Goal: Check status: Check status

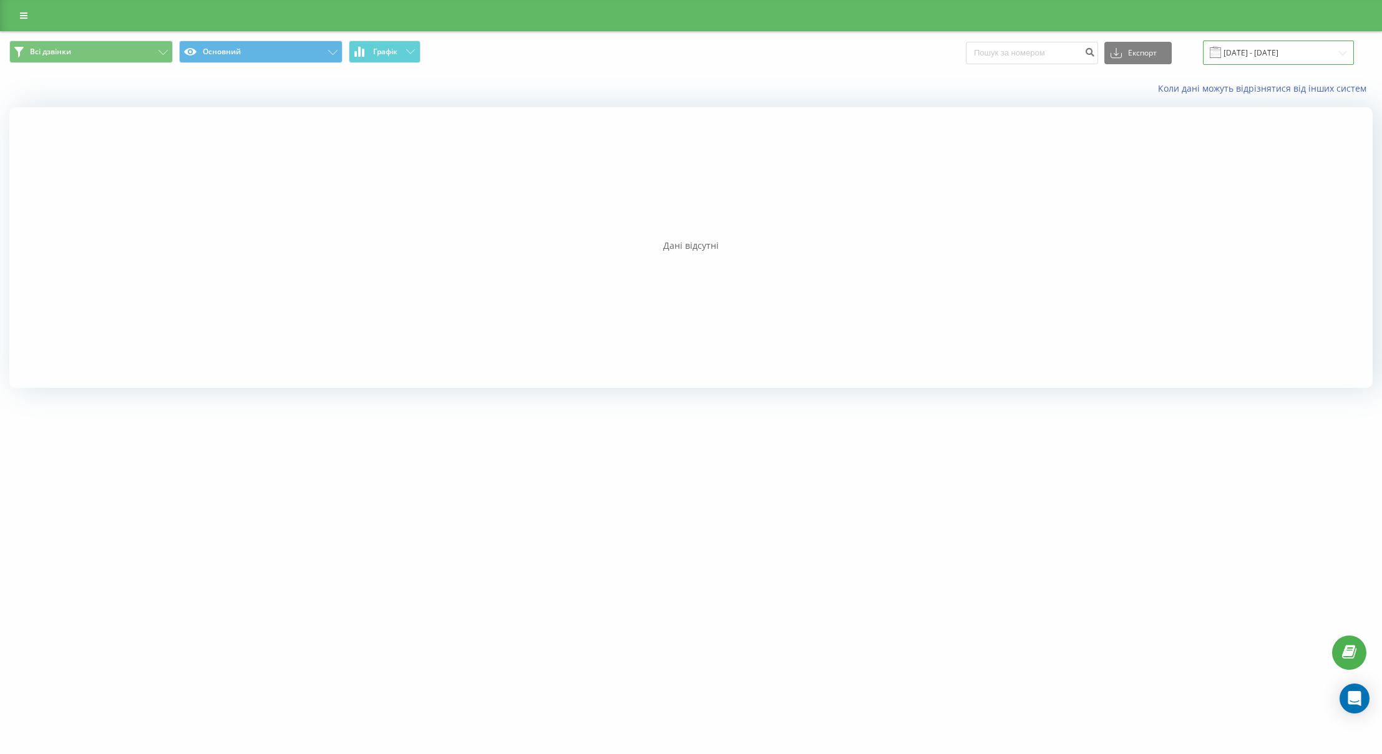
click at [1255, 52] on input "[DATE] - [DATE]" at bounding box center [1278, 53] width 151 height 24
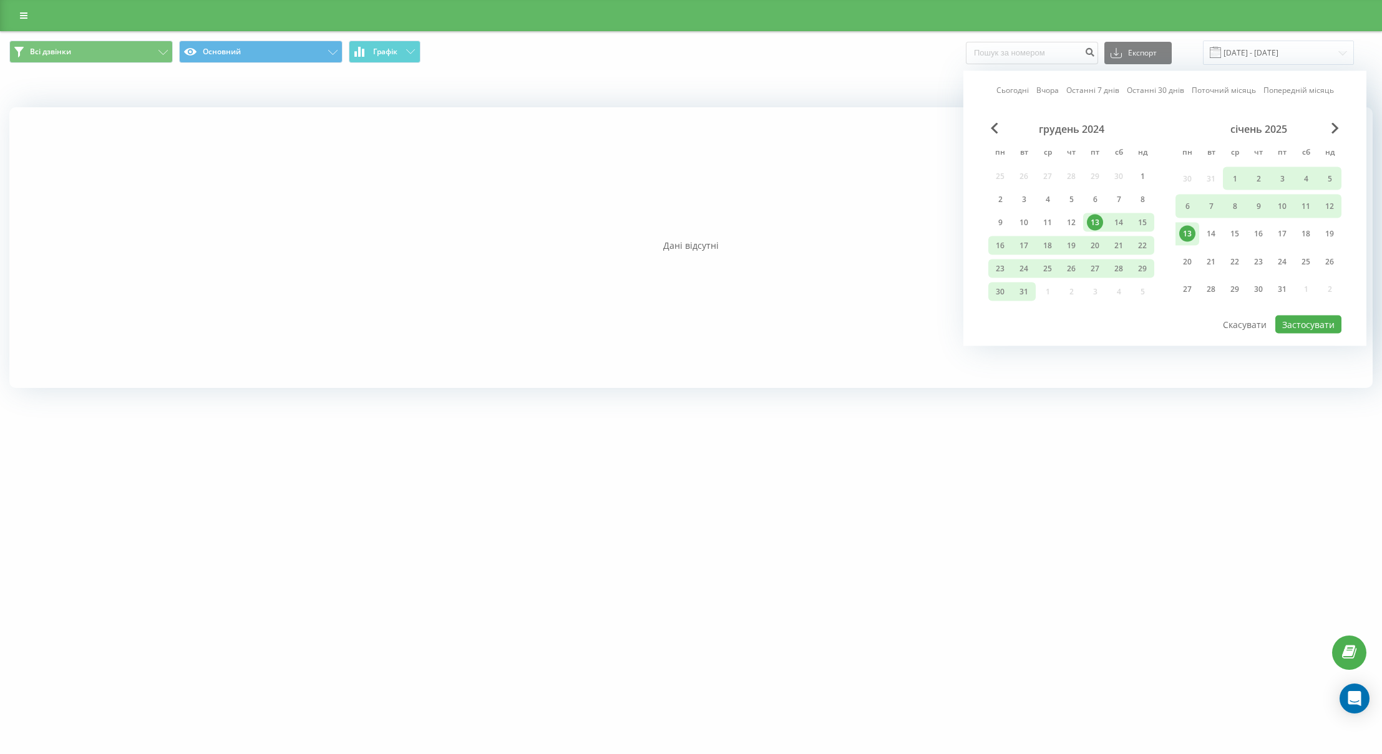
click at [1015, 91] on link "Сьогодні" at bounding box center [1012, 90] width 32 height 12
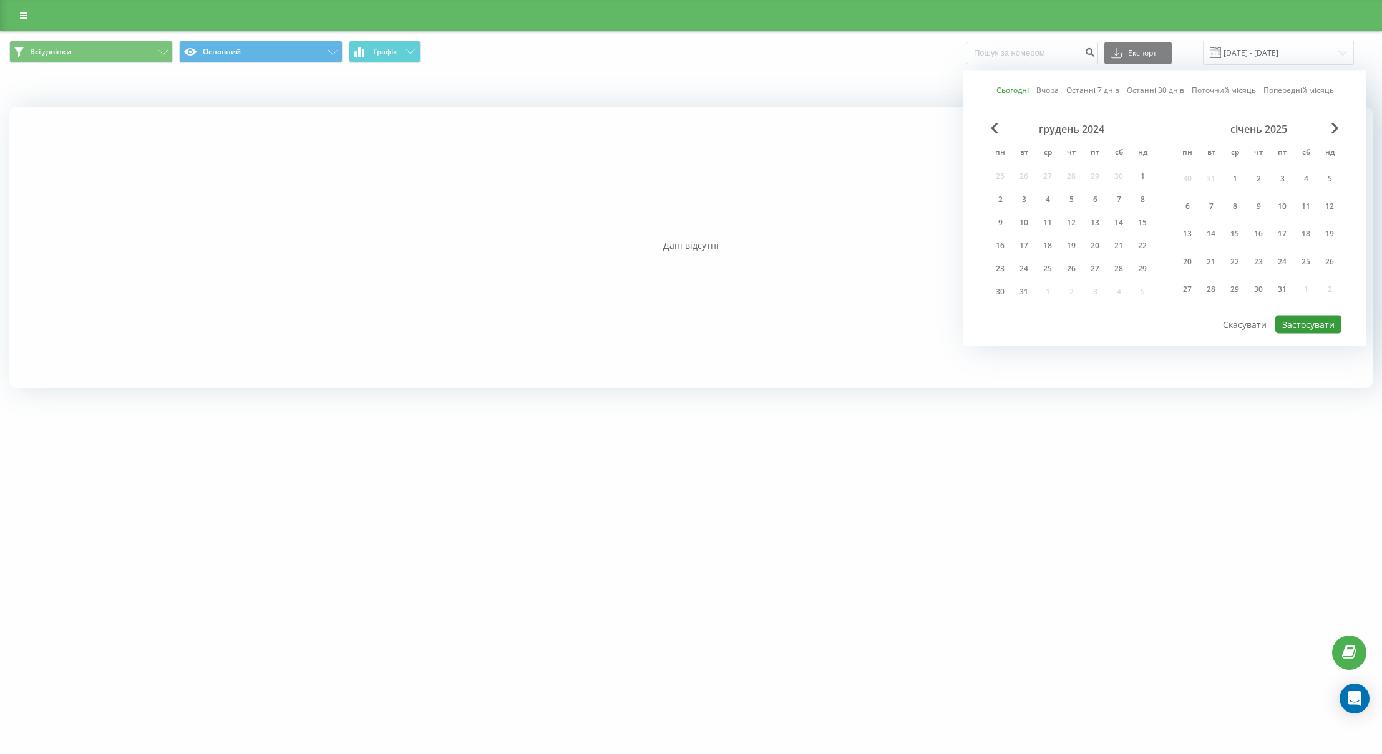
click at [1302, 326] on button "Застосувати" at bounding box center [1308, 325] width 66 height 18
type input "[DATE] - [DATE]"
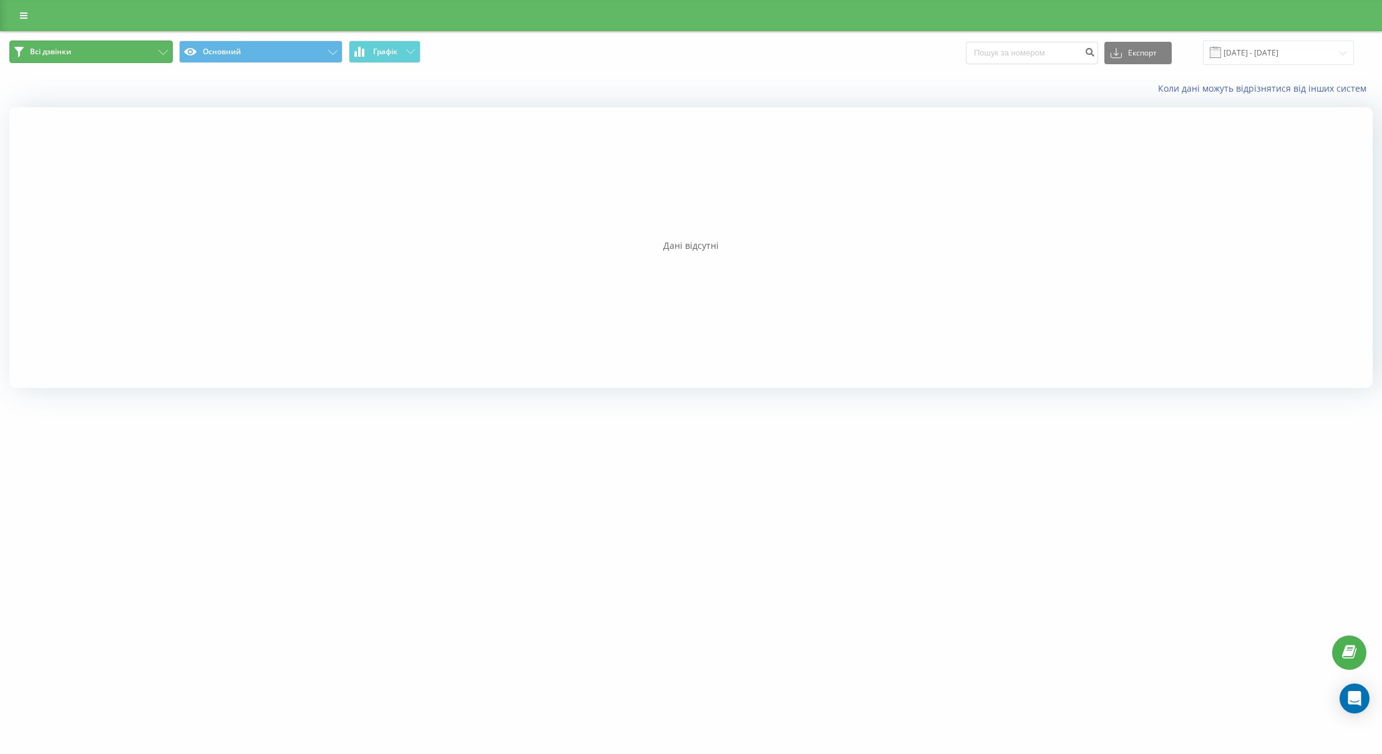
click at [122, 59] on button "Всі дзвінки" at bounding box center [90, 52] width 163 height 22
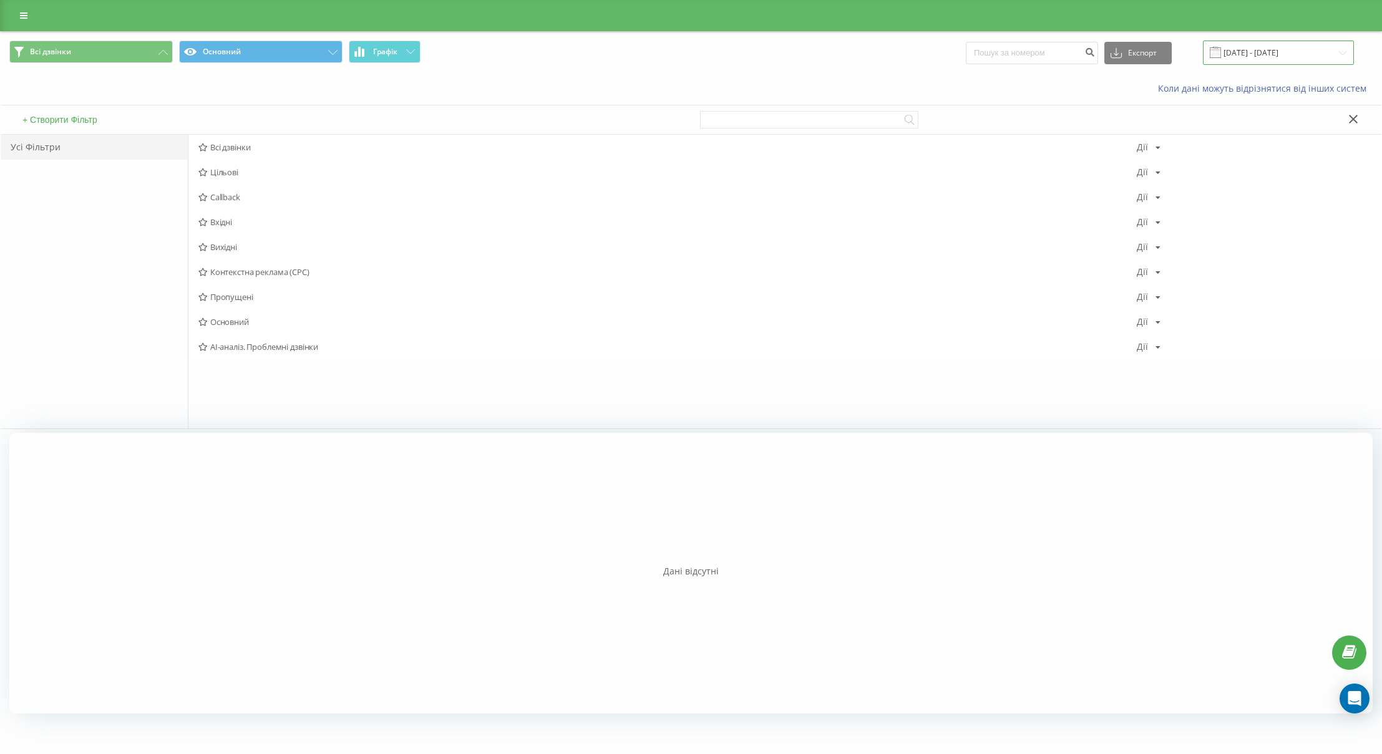
click at [1330, 57] on input "[DATE] - [DATE]" at bounding box center [1278, 53] width 151 height 24
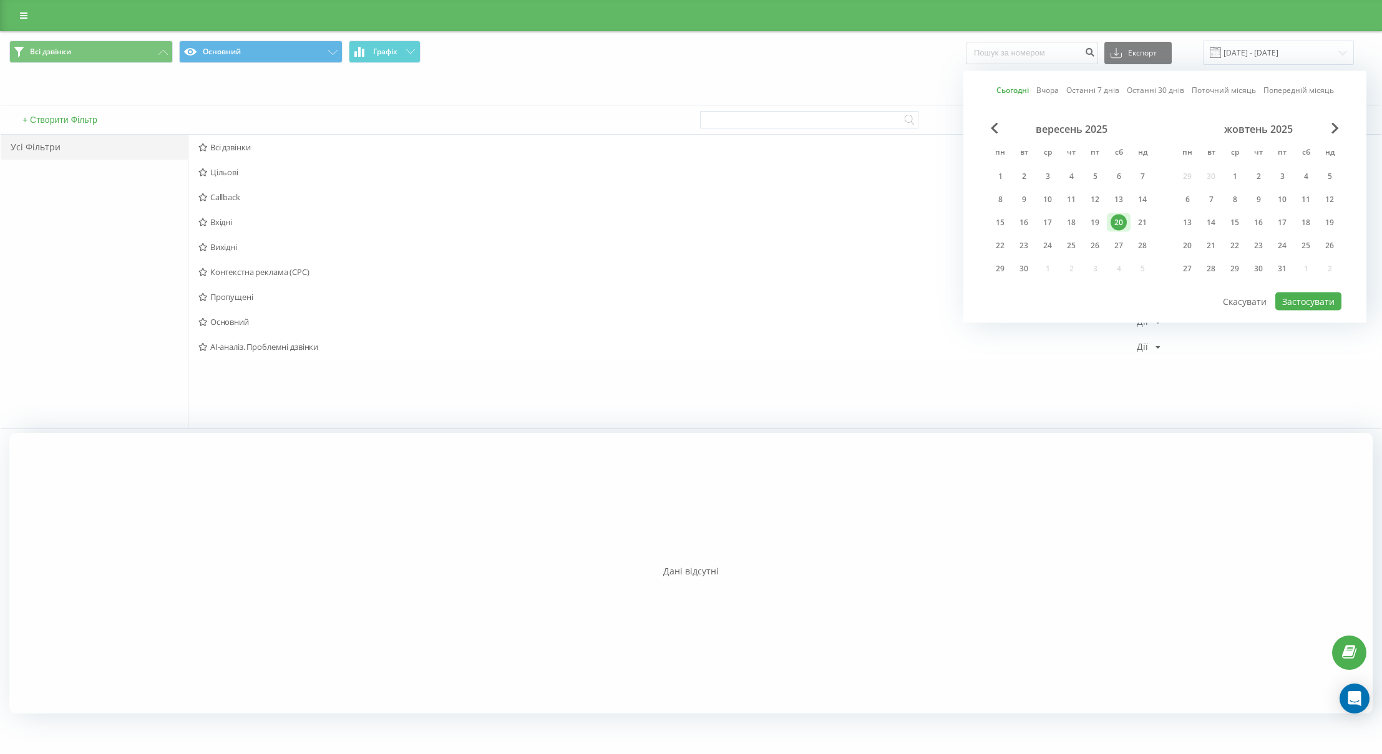
click at [1012, 92] on link "Сьогодні" at bounding box center [1012, 90] width 32 height 12
click at [673, 82] on div "Коли дані можуть відрізнятися вiд інших систем" at bounding box center [691, 89] width 1380 height 30
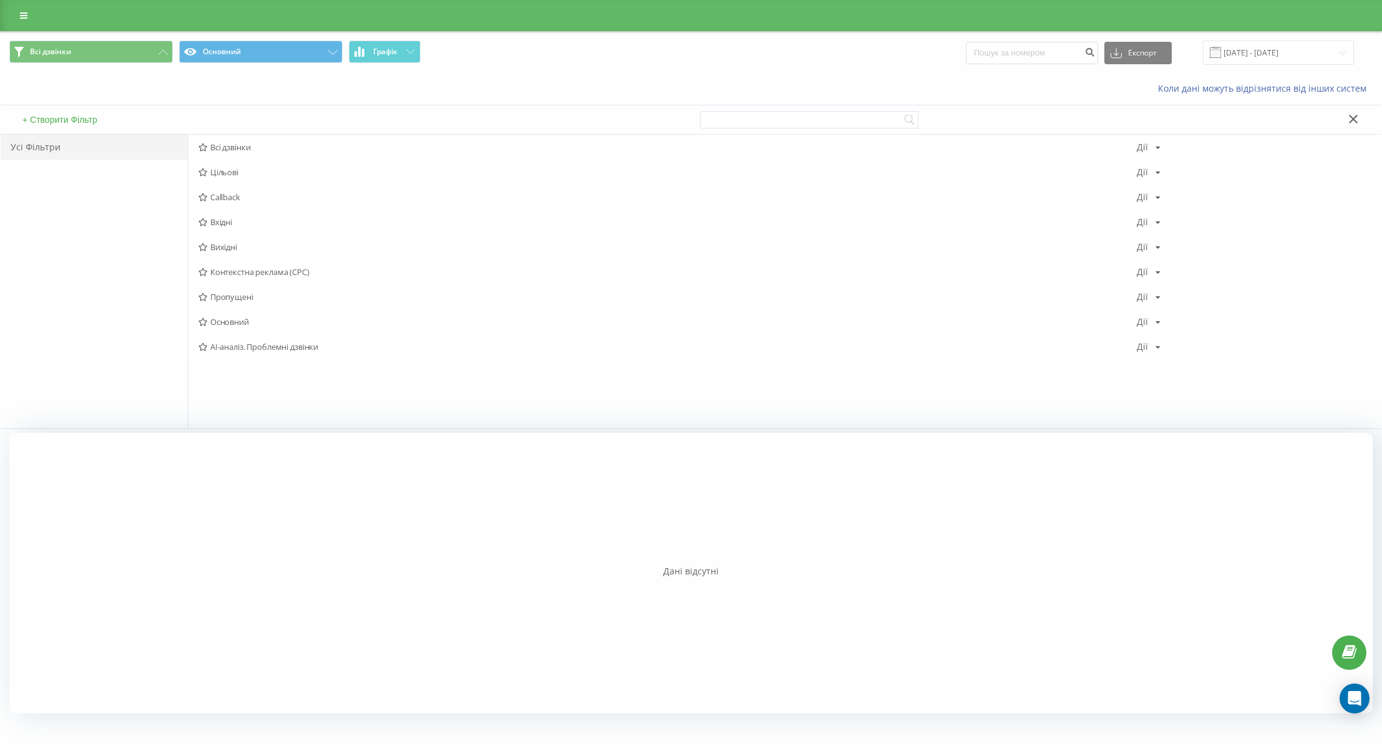
click at [1349, 118] on icon at bounding box center [1353, 119] width 9 height 9
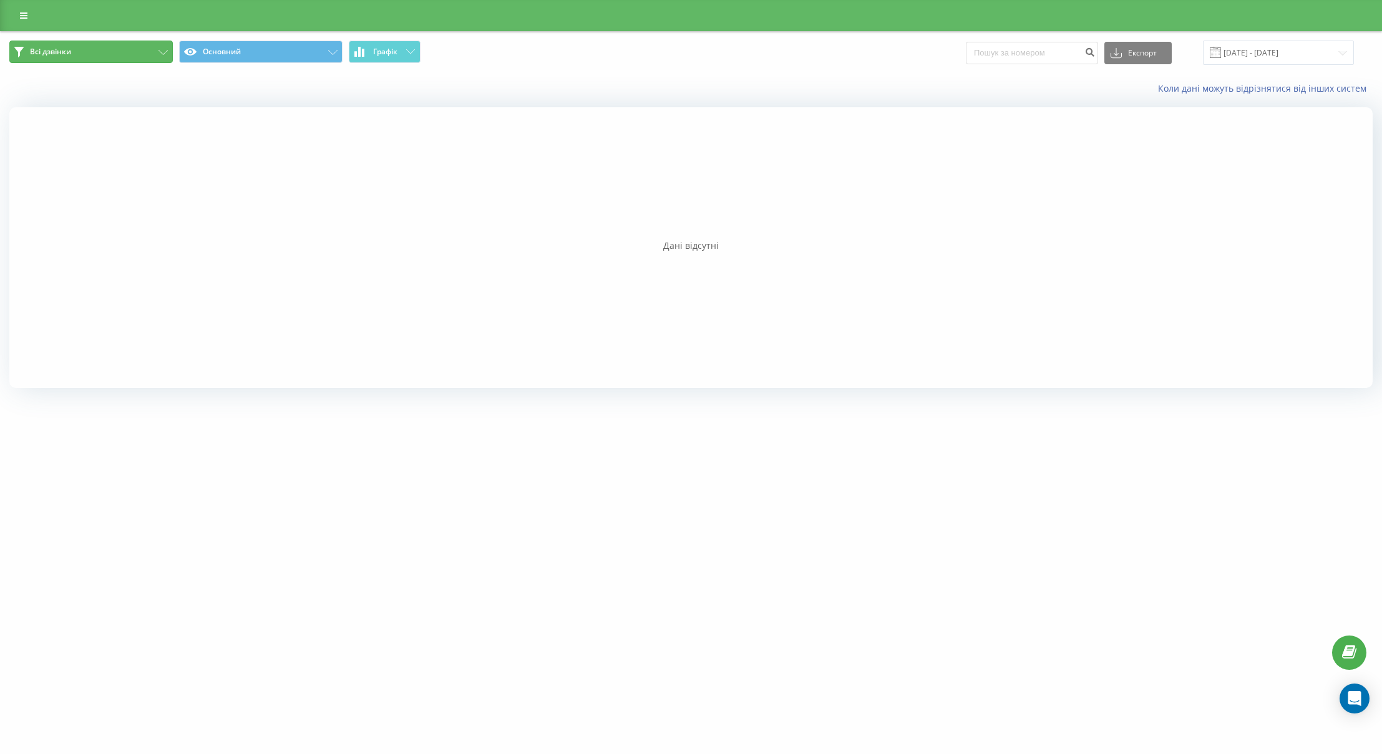
click at [90, 46] on button "Всі дзвінки" at bounding box center [90, 52] width 163 height 22
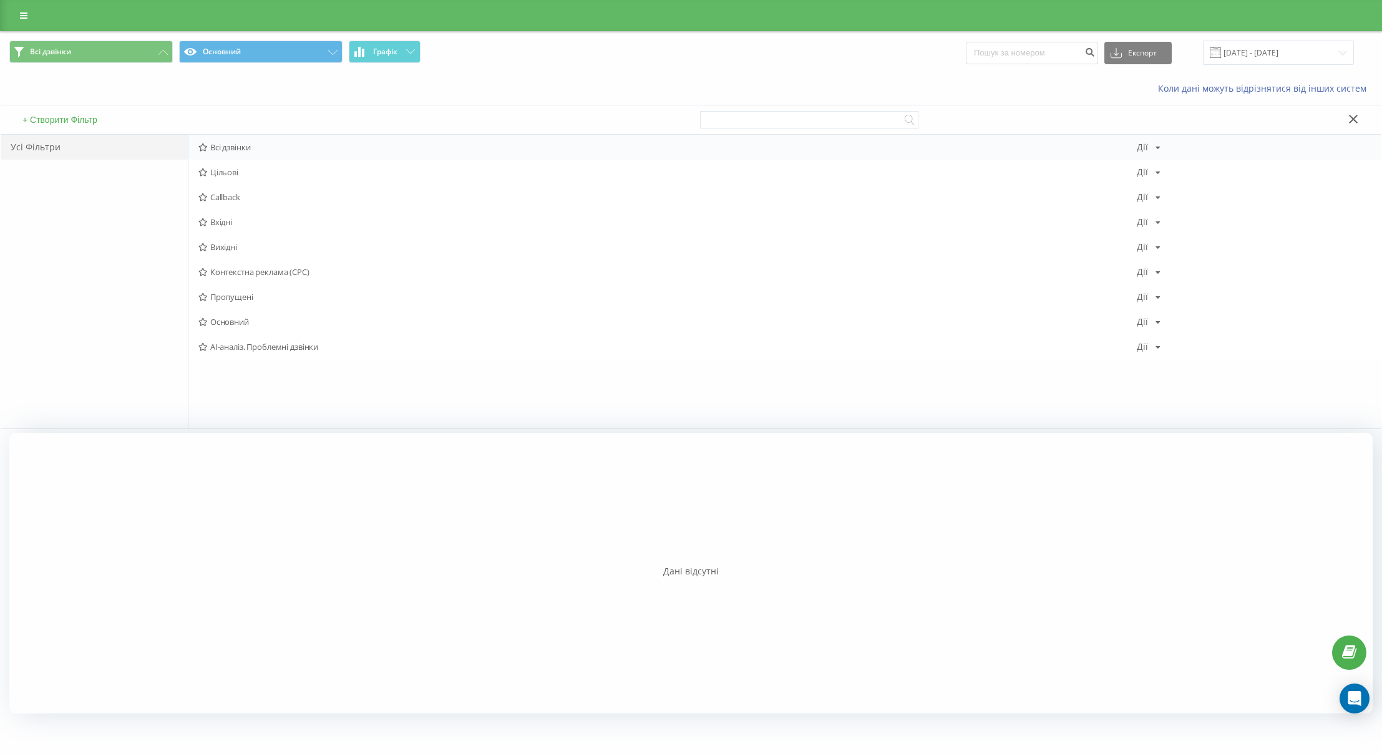
click at [260, 146] on span "Всі дзвінки" at bounding box center [667, 147] width 938 height 9
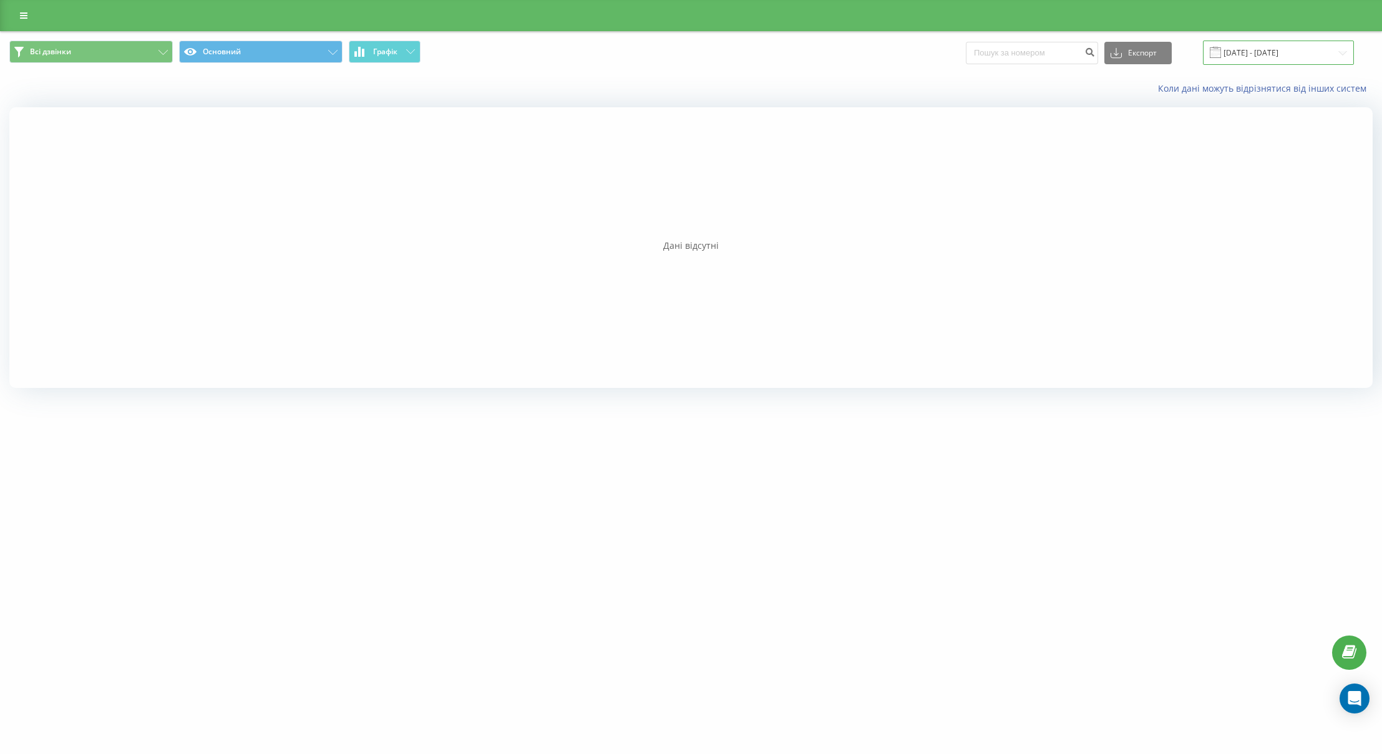
drag, startPoint x: 1302, startPoint y: 56, endPoint x: 1286, endPoint y: 62, distance: 18.0
click at [1302, 56] on input "[DATE] - [DATE]" at bounding box center [1278, 53] width 151 height 24
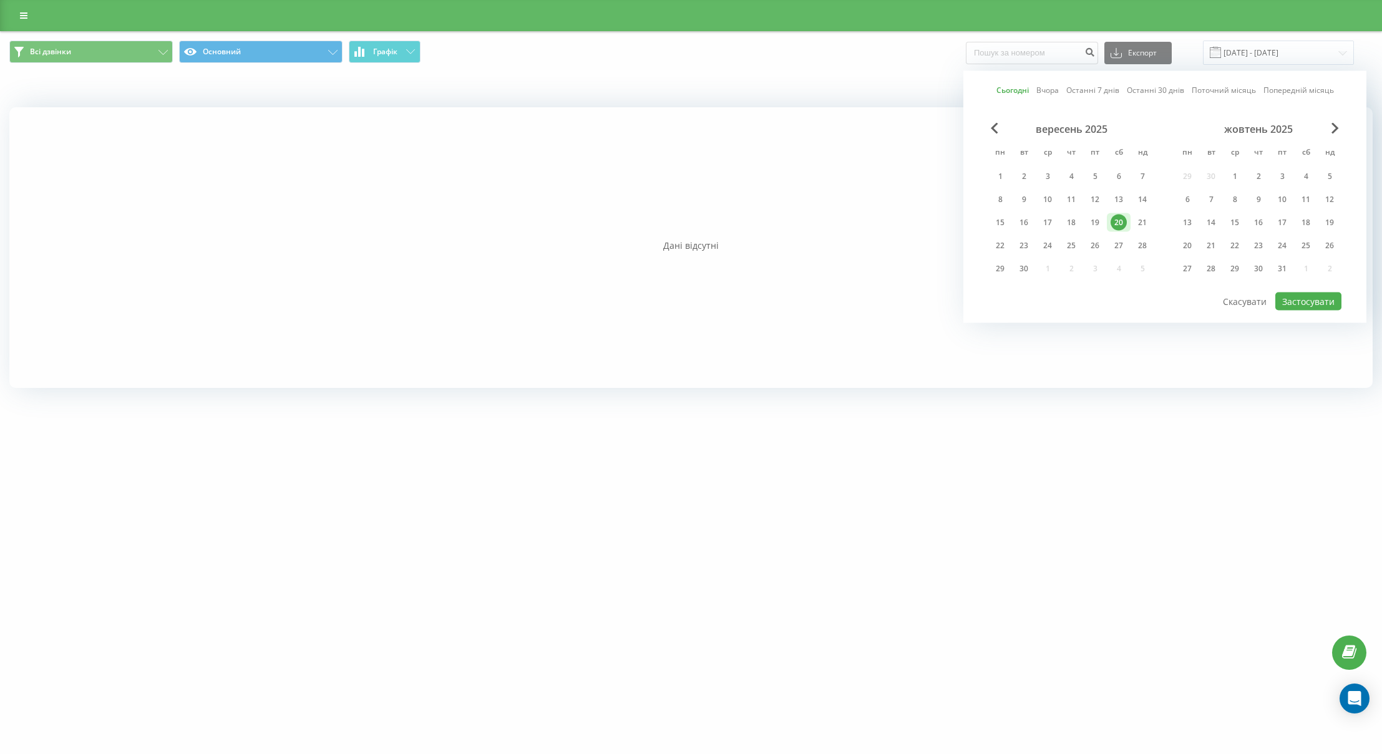
click at [1010, 91] on link "Сьогодні" at bounding box center [1012, 90] width 32 height 12
click at [1304, 294] on button "Застосувати" at bounding box center [1308, 302] width 66 height 18
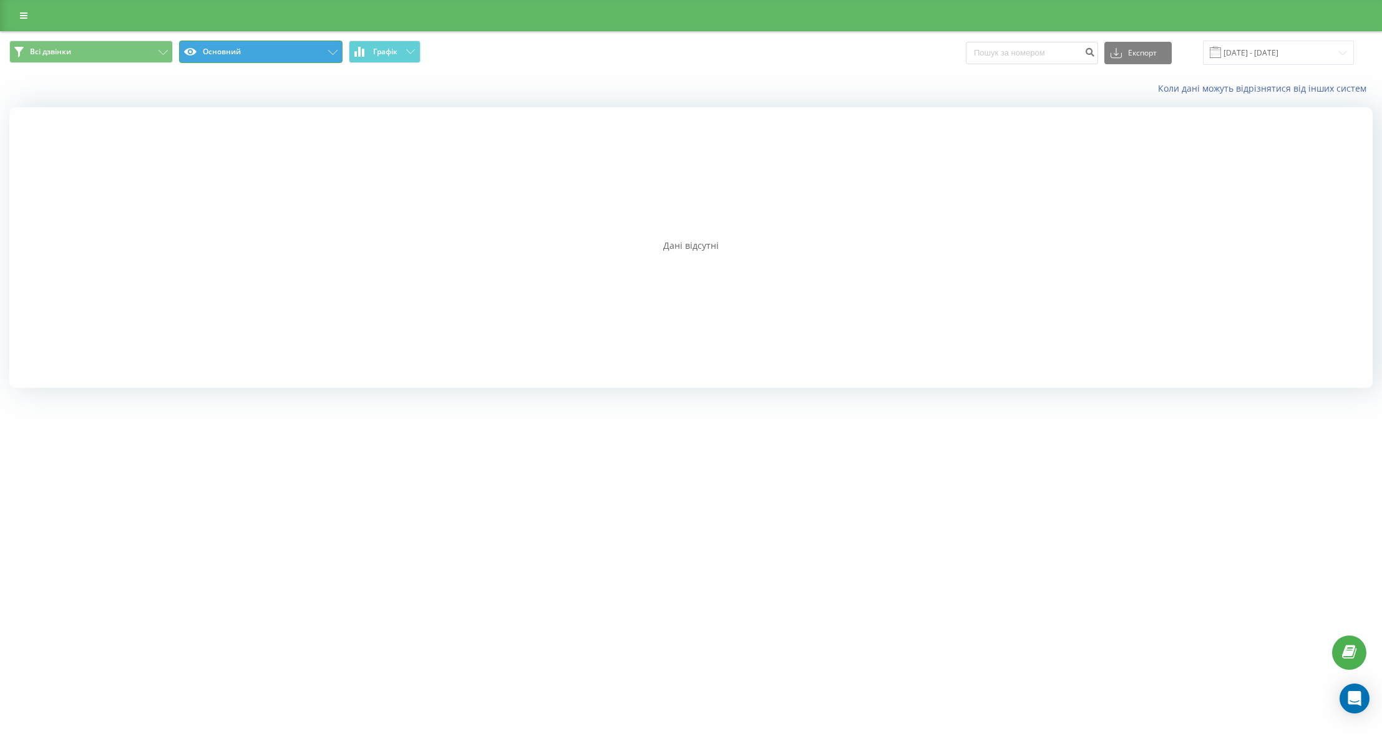
click at [244, 59] on button "Основний" at bounding box center [260, 52] width 163 height 22
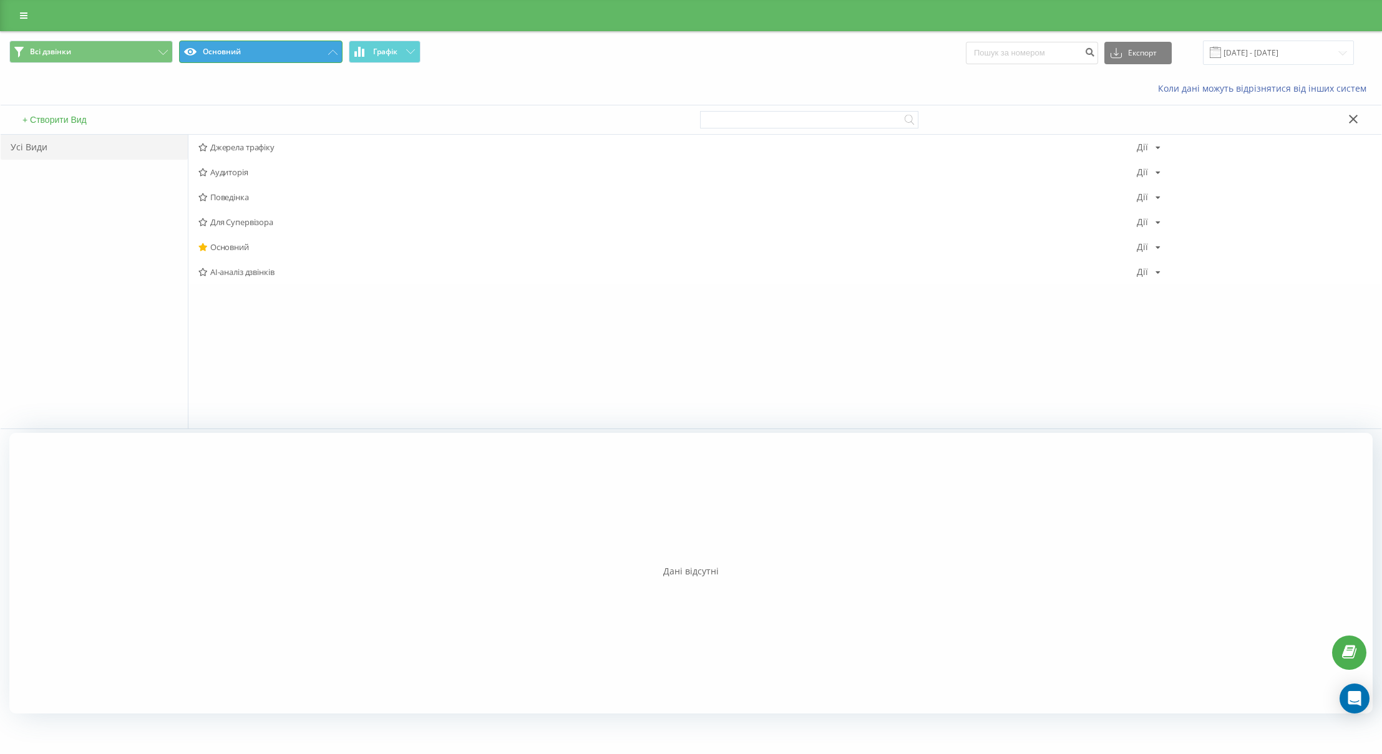
click at [246, 56] on button "Основний" at bounding box center [260, 52] width 163 height 22
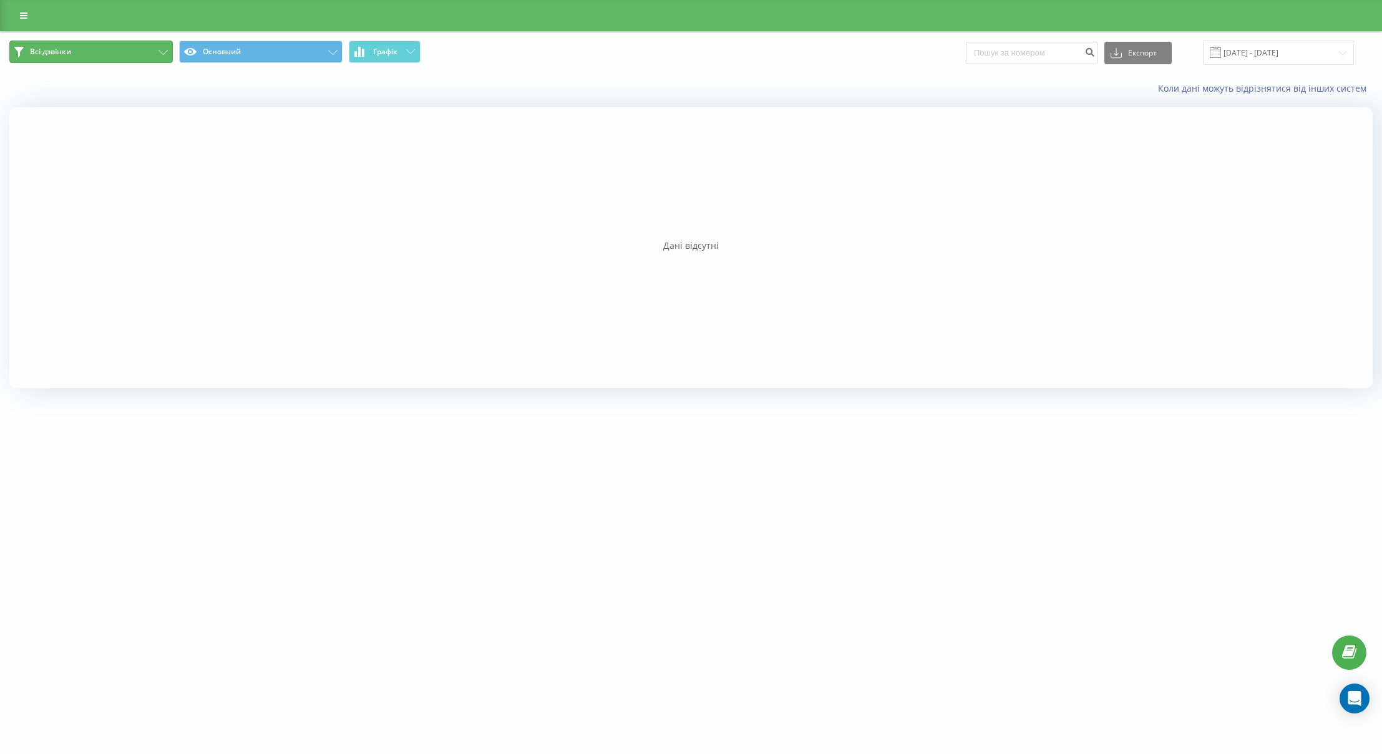
click at [125, 56] on button "Всі дзвінки" at bounding box center [90, 52] width 163 height 22
